Goal: Information Seeking & Learning: Learn about a topic

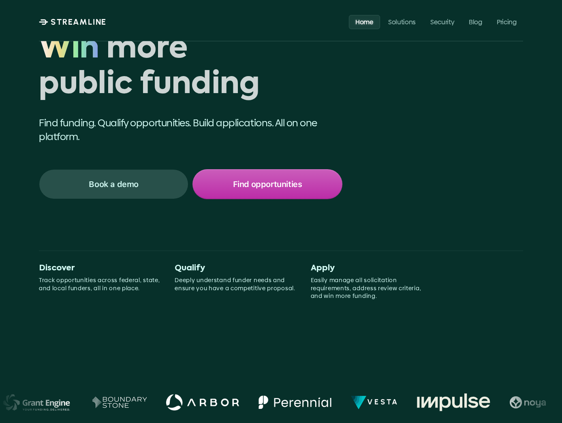
scroll to position [55, 0]
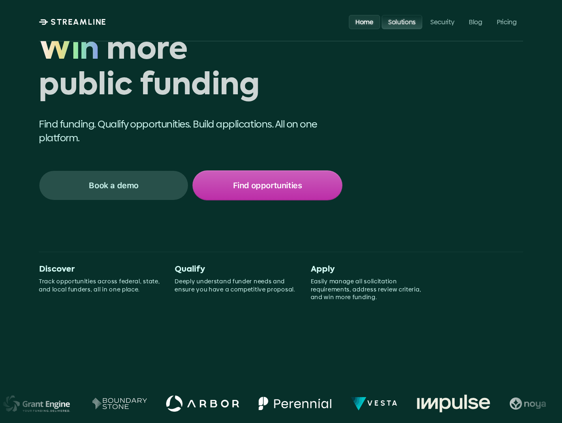
click at [399, 23] on p "Solutions" at bounding box center [402, 22] width 28 height 8
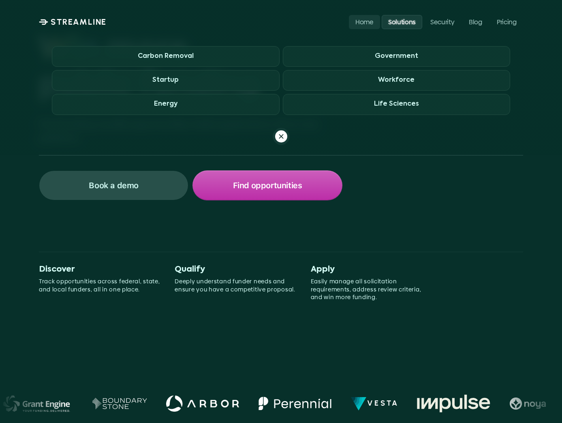
click at [337, 241] on div "Win more public funding Win Find funding. Qualify opportunities. Build applicat…" at bounding box center [281, 147] width 484 height 404
click at [281, 137] on use at bounding box center [281, 136] width 4 height 4
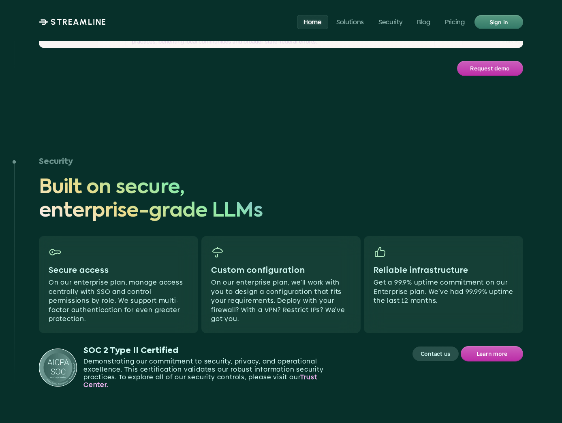
scroll to position [2744, 0]
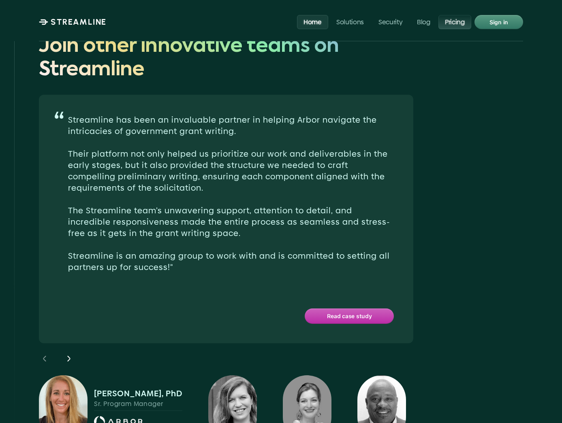
click at [456, 20] on p "Pricing" at bounding box center [455, 22] width 20 height 8
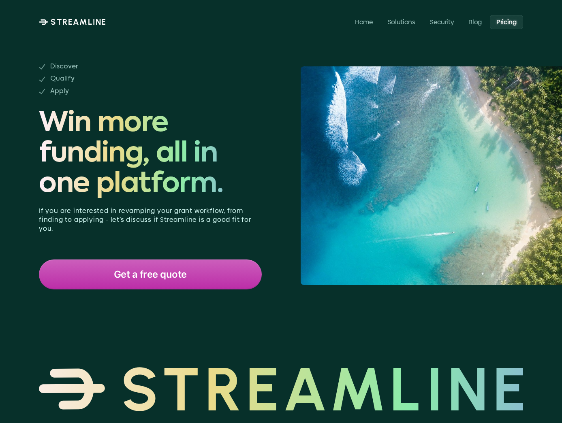
scroll to position [323, 0]
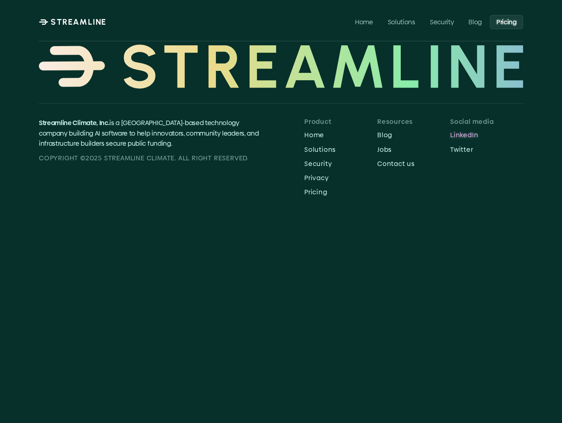
click at [463, 131] on p "LinkedIn" at bounding box center [486, 135] width 73 height 8
